Goal: Task Accomplishment & Management: Use online tool/utility

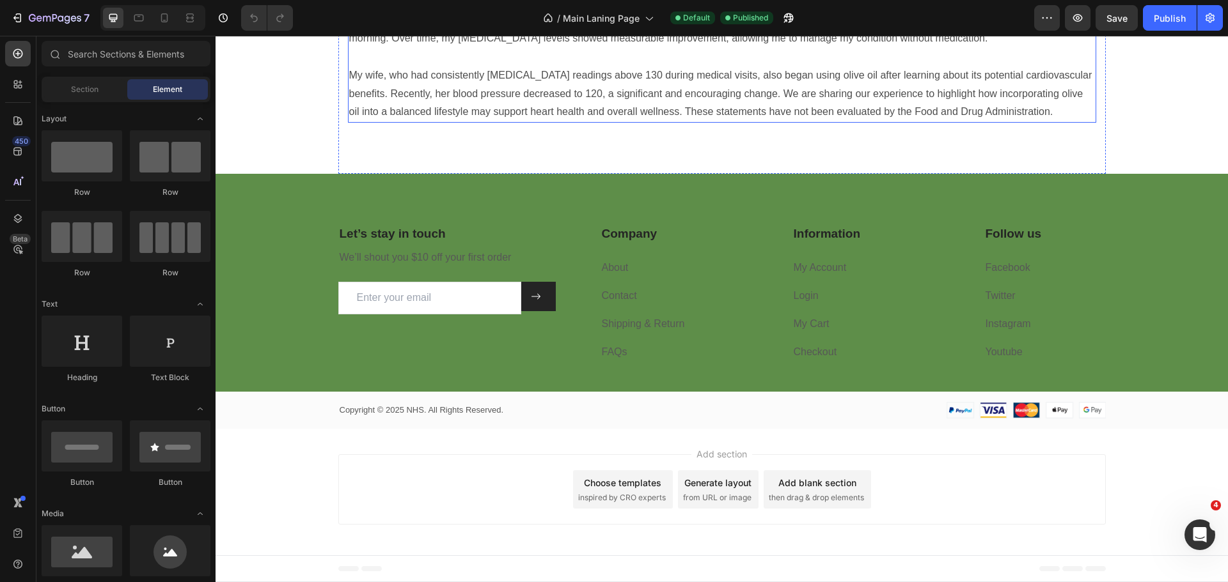
scroll to position [2032, 0]
drag, startPoint x: 320, startPoint y: 203, endPoint x: 698, endPoint y: 198, distance: 378.5
click at [320, 203] on div "Let’s stay in touch Heading We’ll shout you $10 off your first order Text block…" at bounding box center [721, 301] width 1012 height 255
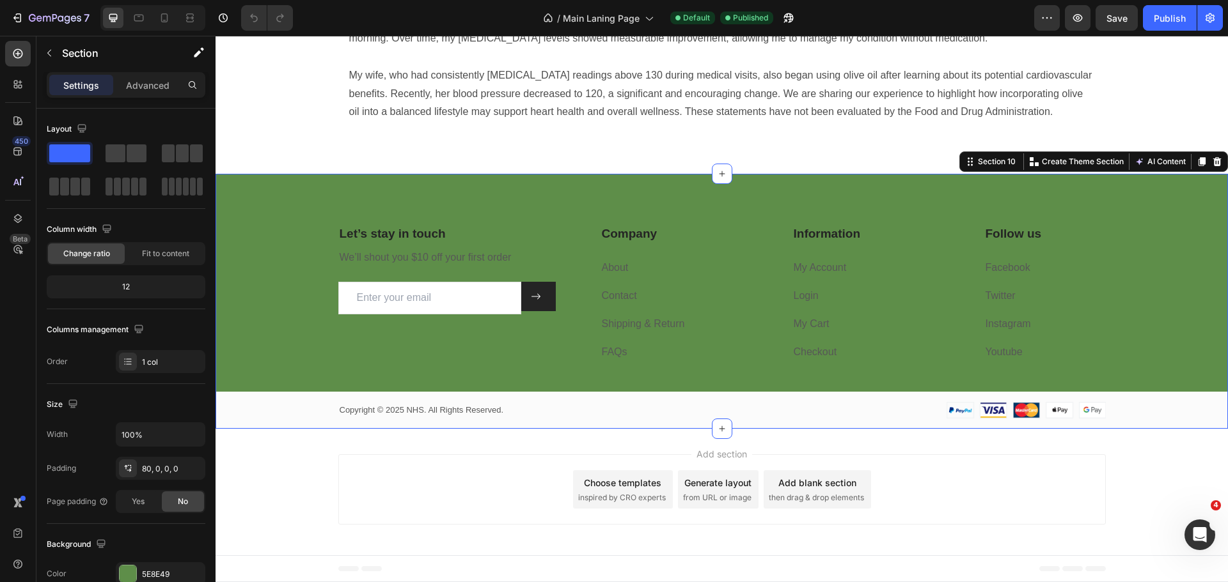
click at [272, 242] on div "Let’s stay in touch Heading We’ll shout you $10 off your first order Text block…" at bounding box center [721, 327] width 1012 height 204
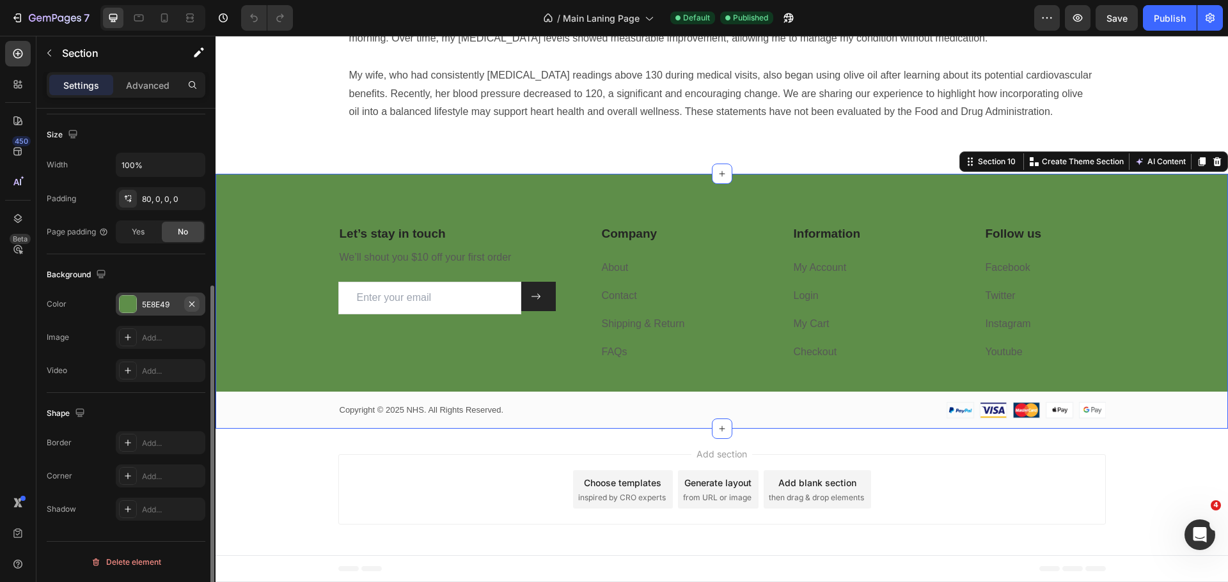
click at [189, 299] on icon "button" at bounding box center [192, 304] width 10 height 10
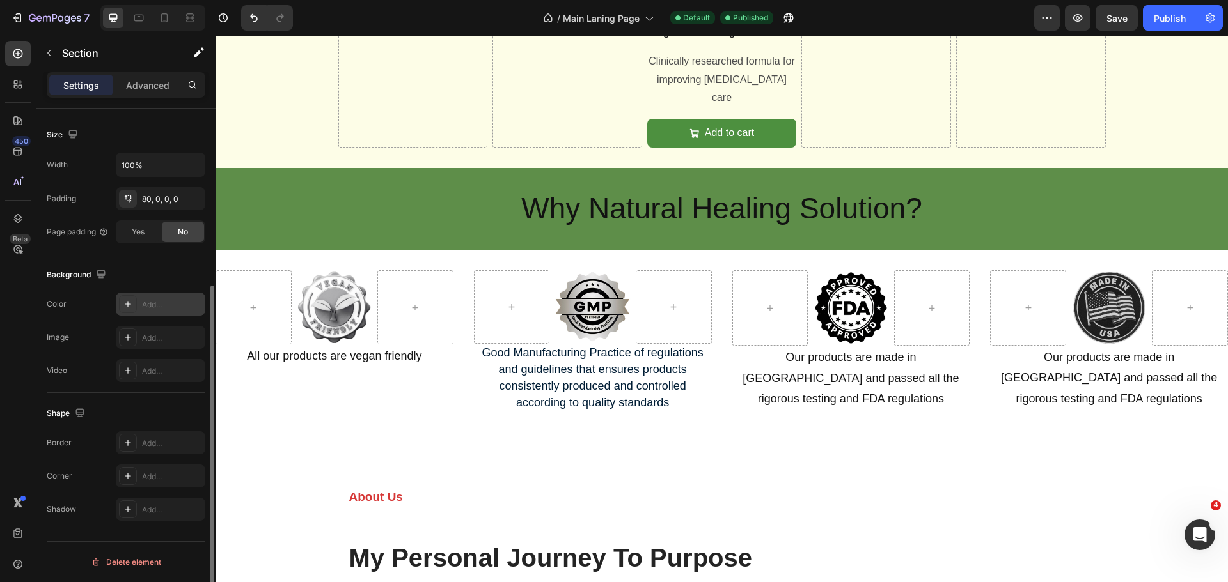
scroll to position [1350, 0]
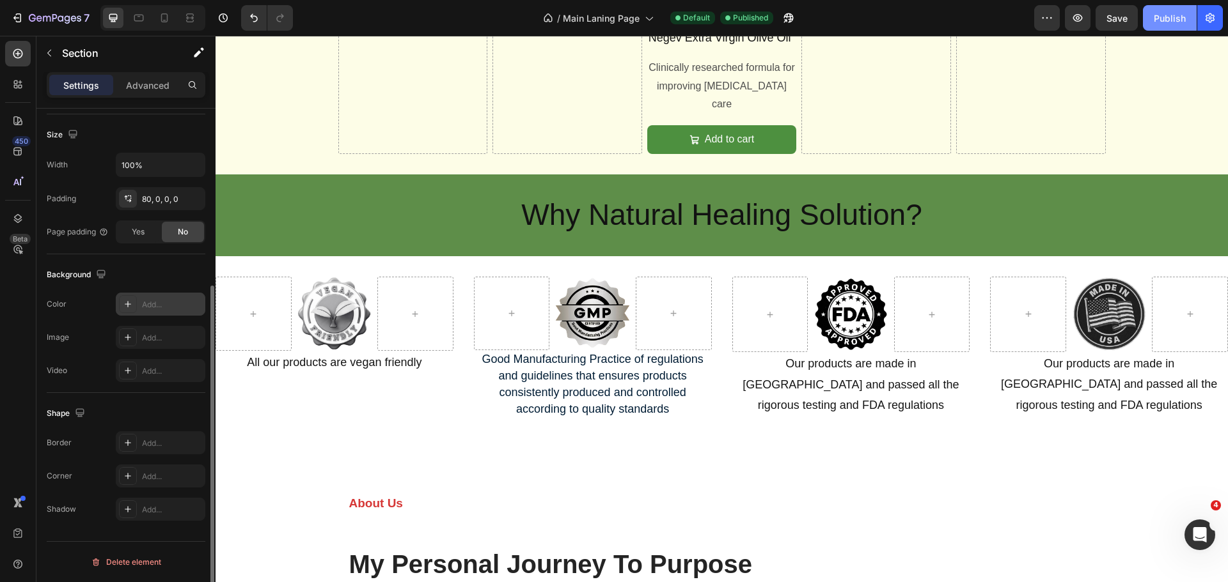
click at [1169, 19] on div "Publish" at bounding box center [1169, 18] width 32 height 13
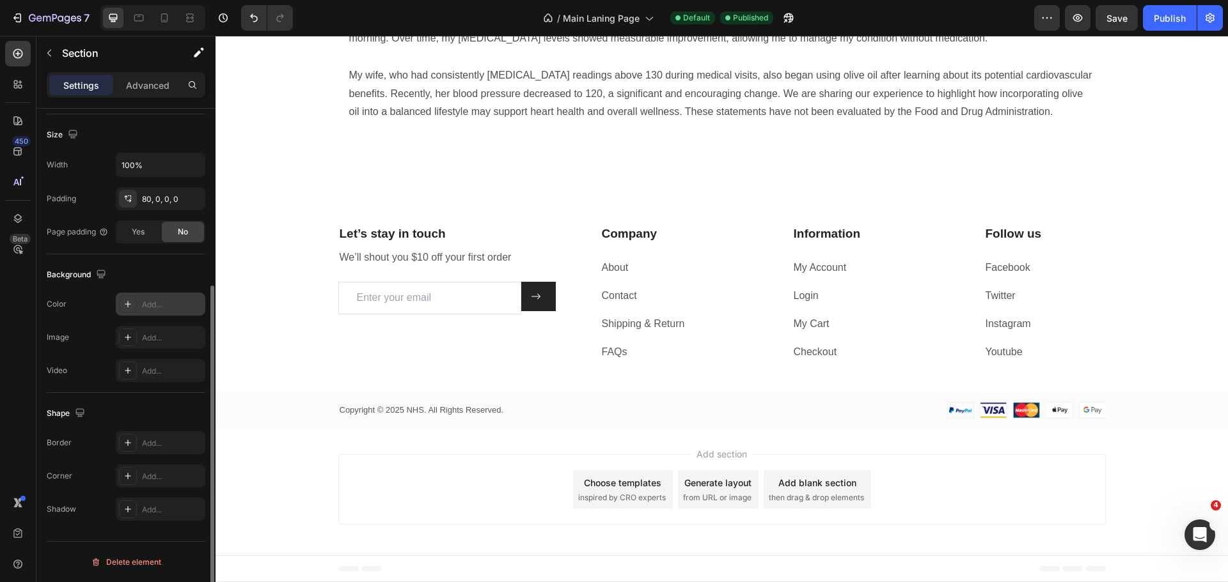
scroll to position [2032, 0]
click at [1156, 10] on button "Publish" at bounding box center [1170, 18] width 54 height 26
